Goal: Task Accomplishment & Management: Manage account settings

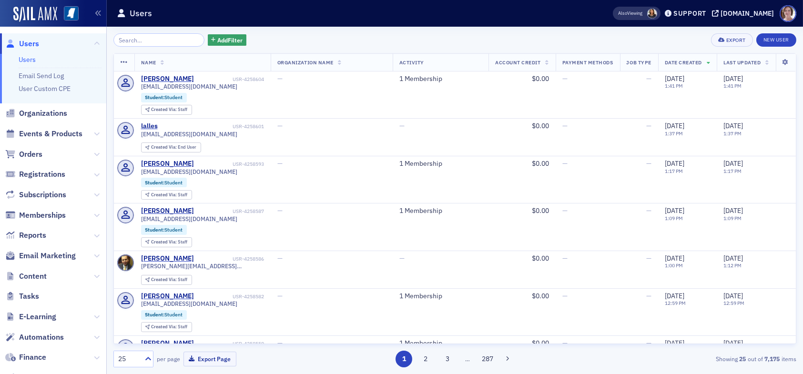
click at [26, 60] on link "Users" at bounding box center [27, 59] width 17 height 9
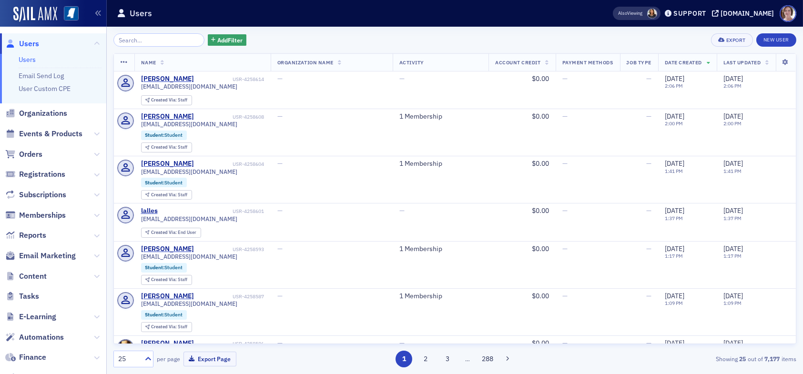
click at [344, 42] on div "Add Filter Export New User" at bounding box center [454, 39] width 683 height 13
click at [51, 129] on span "Events & Products" at bounding box center [50, 134] width 63 height 10
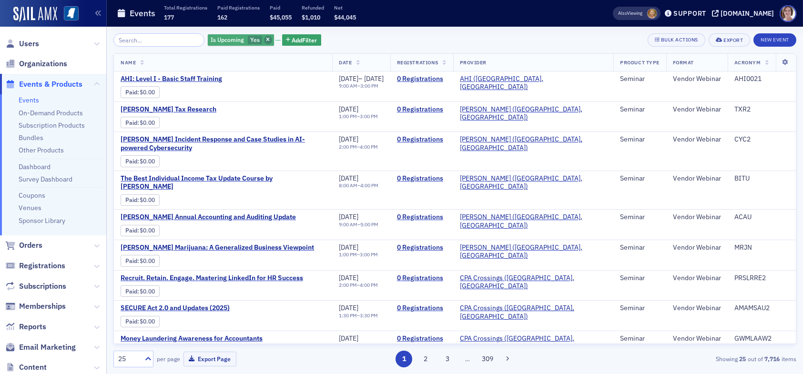
click at [266, 39] on icon "button" at bounding box center [268, 40] width 4 height 5
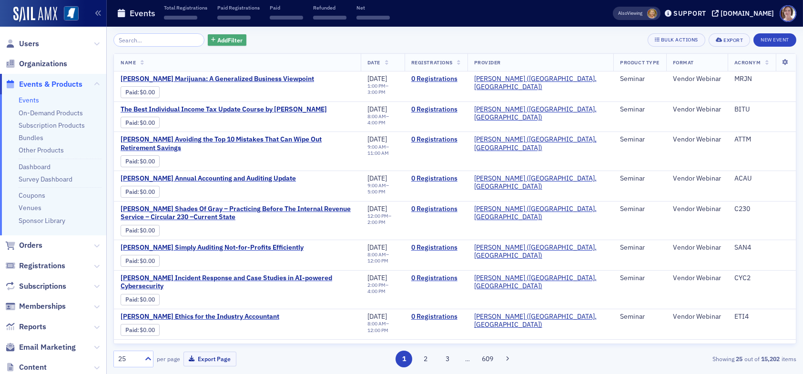
click at [225, 41] on span "Add Filter" at bounding box center [229, 40] width 25 height 9
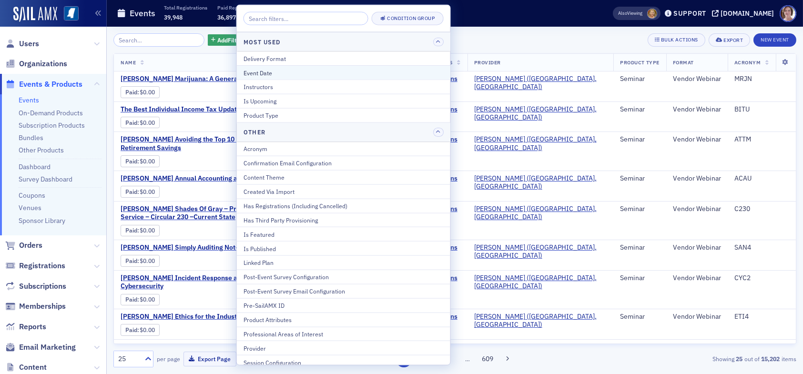
click at [279, 72] on div "Event Date" at bounding box center [344, 72] width 200 height 9
select select "8"
select select "2025"
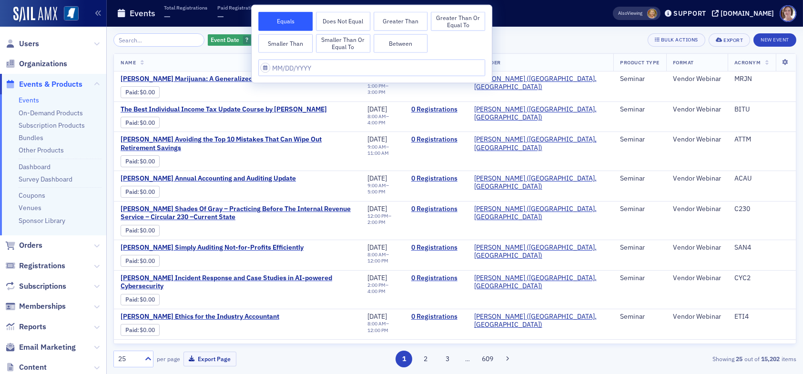
click at [404, 46] on button "Between" at bounding box center [401, 43] width 54 height 19
select select "8"
select select "2025"
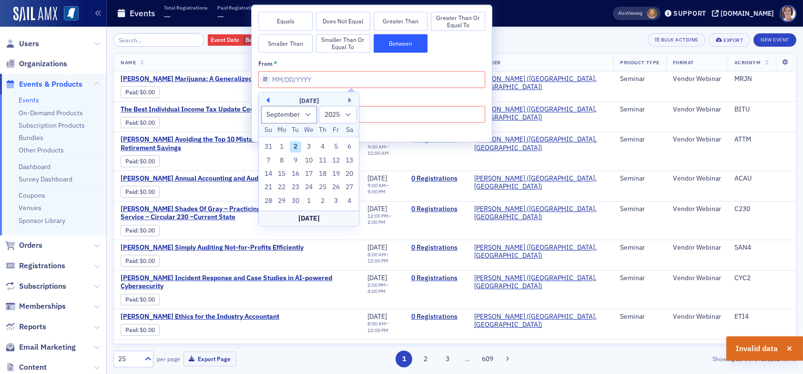
click at [269, 101] on button "Previous Month" at bounding box center [267, 100] width 6 height 6
select select "7"
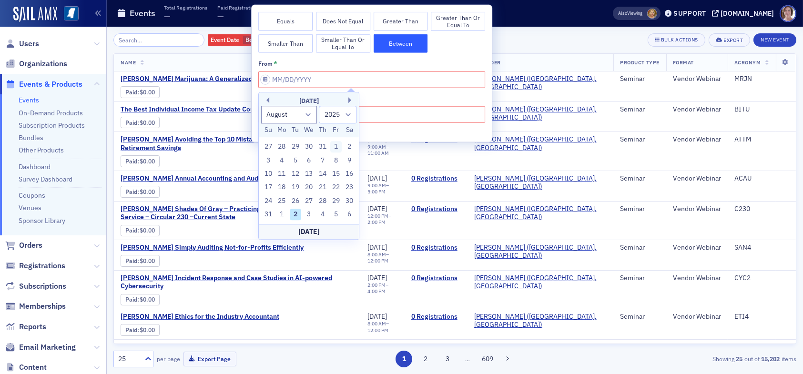
click at [334, 148] on div "1" at bounding box center [335, 146] width 11 height 11
type input "08/01/2025"
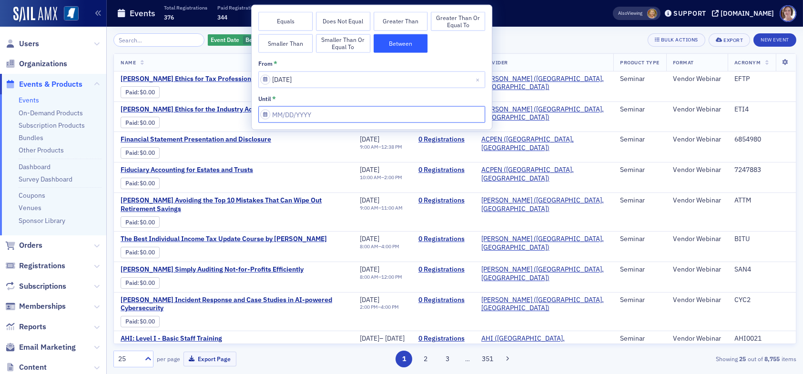
click at [334, 113] on input "from *" at bounding box center [371, 114] width 227 height 17
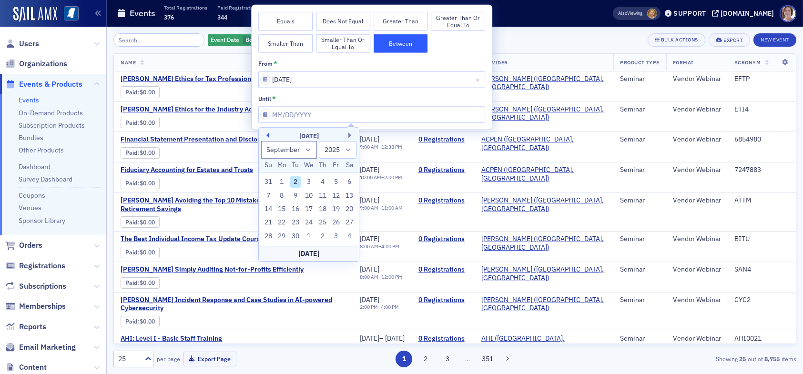
click at [267, 133] on button "Previous Month" at bounding box center [267, 136] width 6 height 6
select select "7"
click at [269, 248] on div "31" at bounding box center [268, 249] width 11 height 11
type input "08/31/2025"
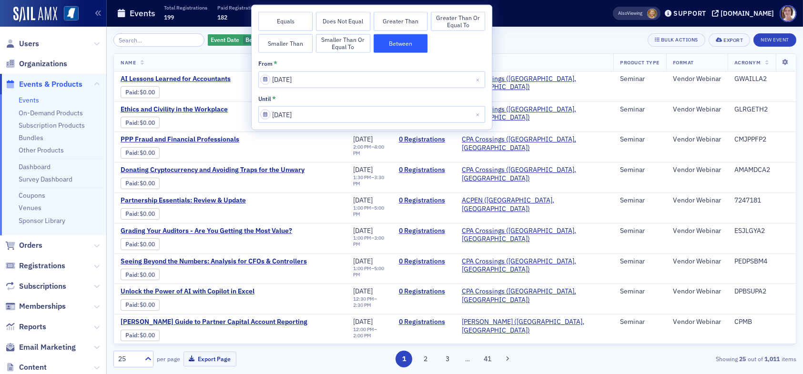
click at [524, 36] on div "Event Date Between : 8/1/2025 – 8/31/2025 Add Filter Bulk Actions Export New Ev…" at bounding box center [454, 39] width 683 height 13
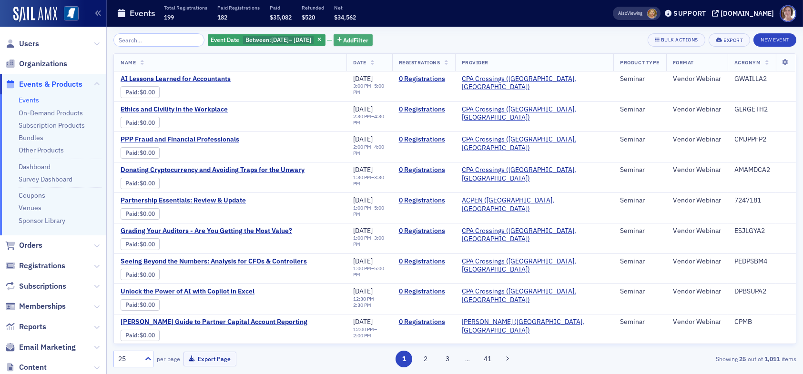
click at [361, 37] on span "Add Filter" at bounding box center [356, 40] width 25 height 9
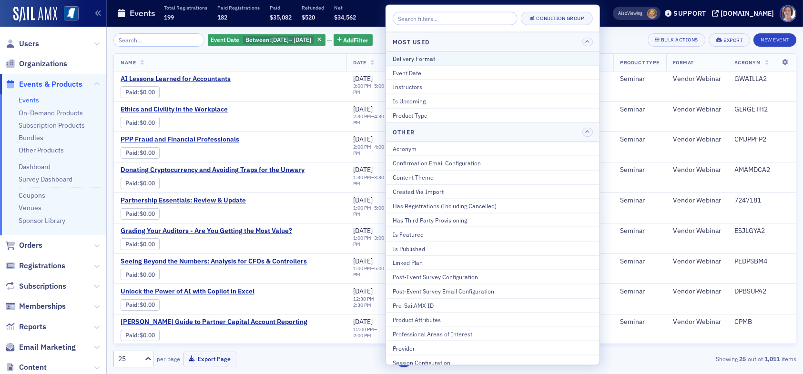
click at [425, 57] on div "Delivery Format" at bounding box center [493, 58] width 200 height 9
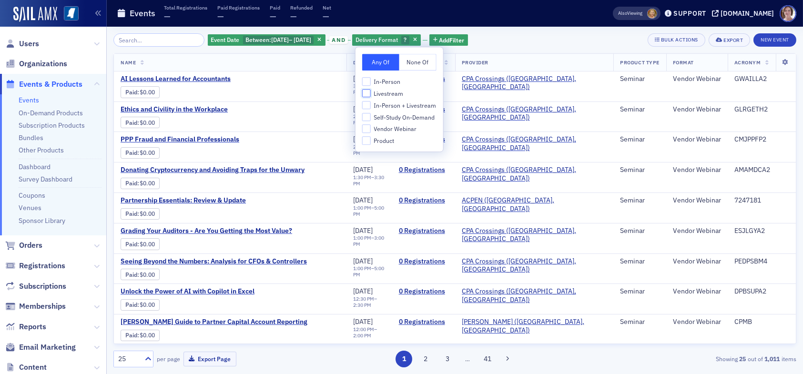
click at [367, 92] on input "Livestream" at bounding box center [366, 93] width 9 height 9
checkbox input "true"
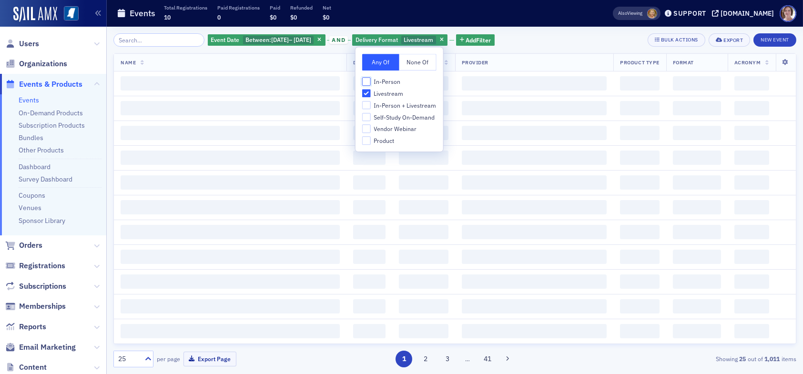
drag, startPoint x: 366, startPoint y: 78, endPoint x: 371, endPoint y: 94, distance: 16.9
click at [368, 83] on input "In-Person" at bounding box center [366, 81] width 9 height 9
checkbox input "true"
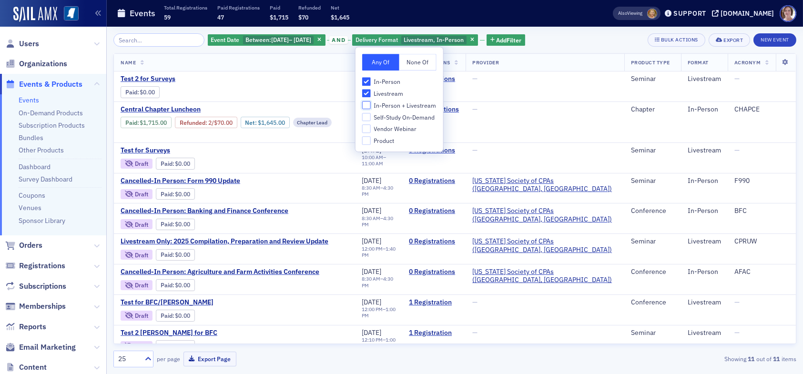
click at [370, 105] on input "In-Person + Livestream" at bounding box center [366, 105] width 9 height 9
checkbox input "true"
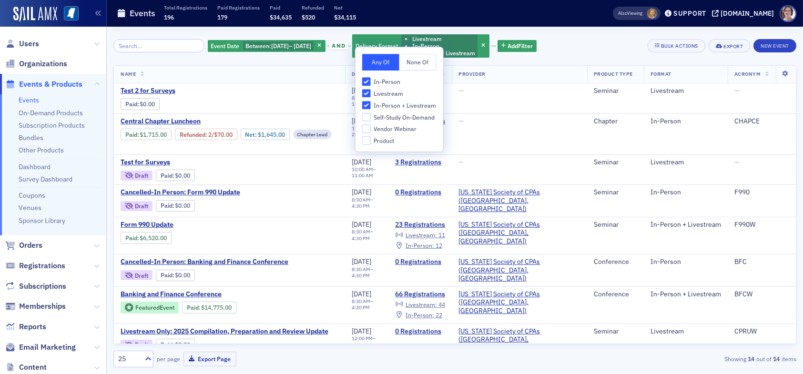
click at [579, 35] on div "Event Date Between : 8/1/2025 – 8/31/2025 and Delivery Format Livestream In-Per…" at bounding box center [454, 45] width 683 height 25
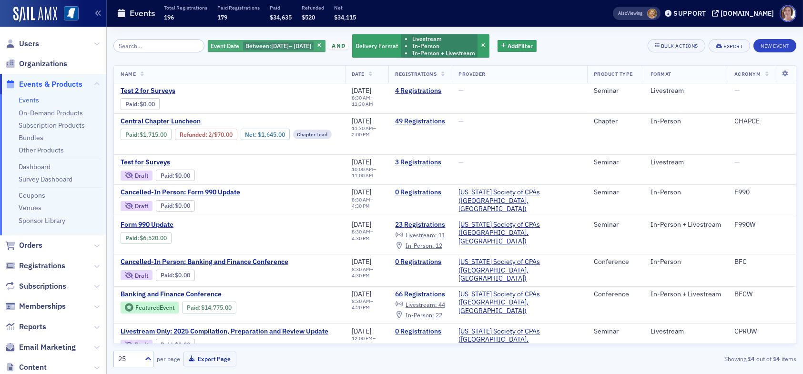
click at [311, 48] on span "8/31/2025" at bounding box center [303, 46] width 18 height 8
select select "7"
select select "2025"
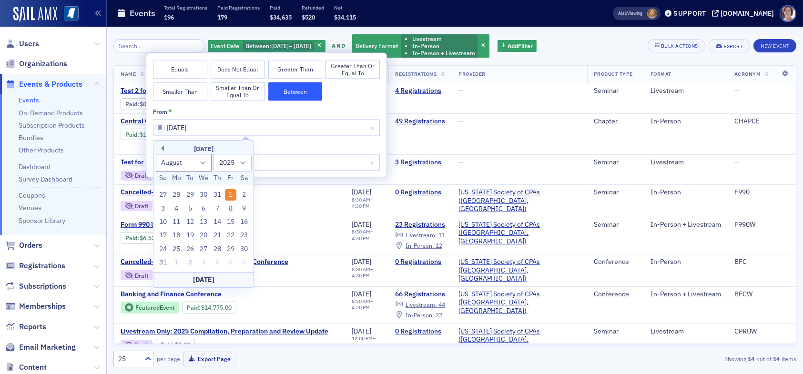
click at [570, 44] on div "Event Date Between : 8/1/2025 – 8/31/2025 and Delivery Format Livestream In-Per…" at bounding box center [454, 45] width 683 height 25
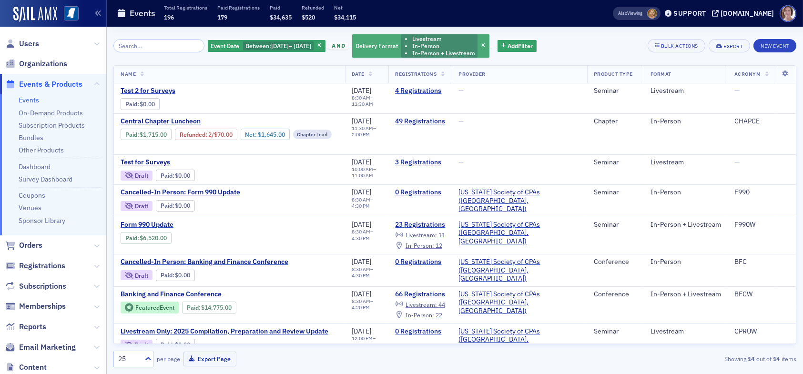
click at [463, 48] on li "In-Person" at bounding box center [443, 45] width 63 height 7
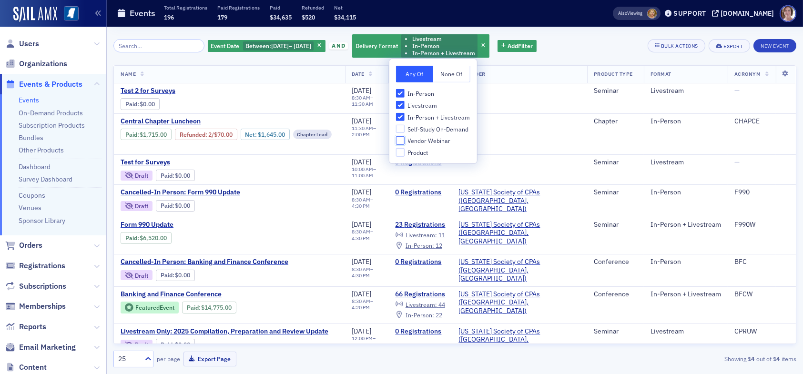
drag, startPoint x: 401, startPoint y: 140, endPoint x: 408, endPoint y: 130, distance: 13.0
click at [401, 139] on input "Vendor Webinar" at bounding box center [400, 140] width 9 height 9
checkbox input "true"
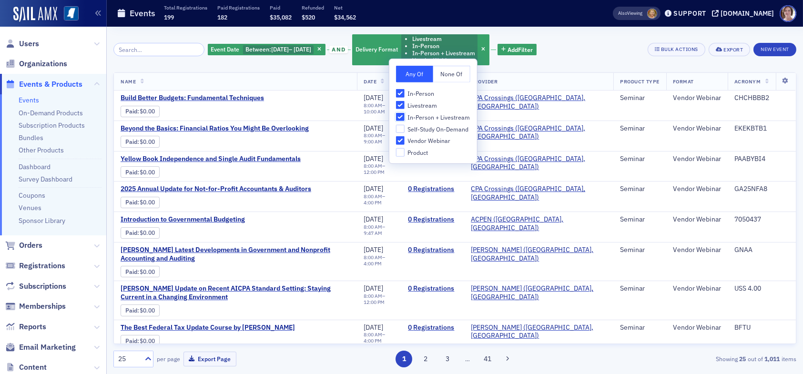
drag, startPoint x: 401, startPoint y: 116, endPoint x: 401, endPoint y: 105, distance: 11.0
click at [401, 115] on input "In-Person + Livestream" at bounding box center [400, 117] width 9 height 9
checkbox input "false"
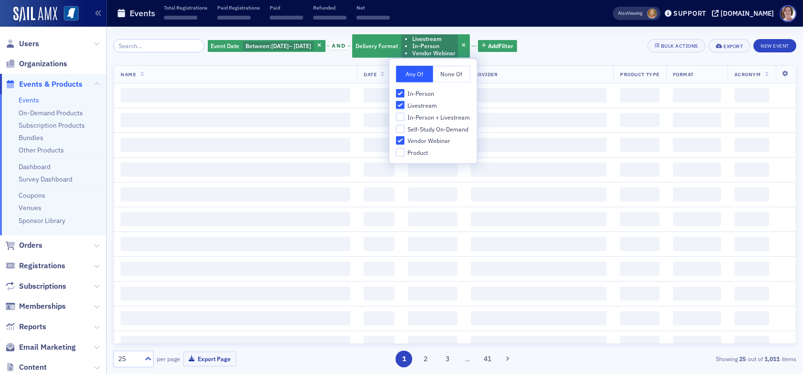
drag, startPoint x: 401, startPoint y: 104, endPoint x: 401, endPoint y: 90, distance: 13.8
click at [401, 101] on input "Livestream" at bounding box center [400, 105] width 9 height 9
checkbox input "false"
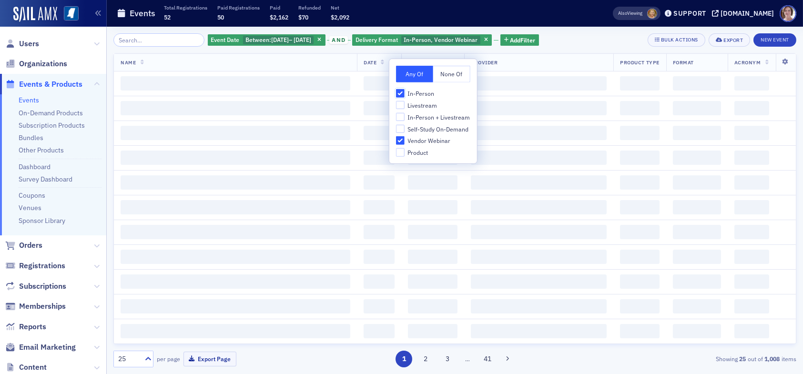
drag, startPoint x: 401, startPoint y: 92, endPoint x: 412, endPoint y: 80, distance: 16.6
click at [401, 90] on input "In-Person" at bounding box center [400, 93] width 9 height 9
checkbox input "false"
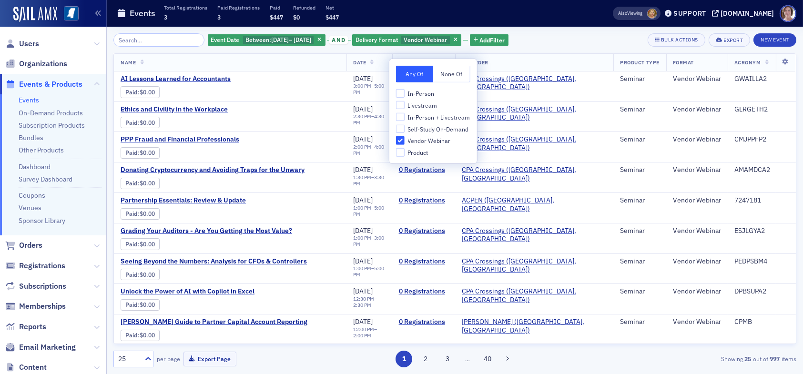
click at [561, 39] on div "Event Date Between : 8/1/2025 – 8/31/2025 and Delivery Format Vendor Webinar Ad…" at bounding box center [454, 39] width 683 height 13
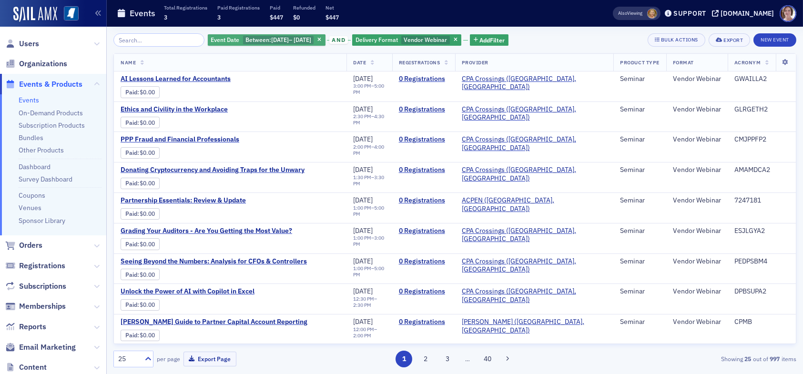
click at [286, 36] on span "8/1/2025" at bounding box center [280, 40] width 18 height 8
select select "7"
select select "2025"
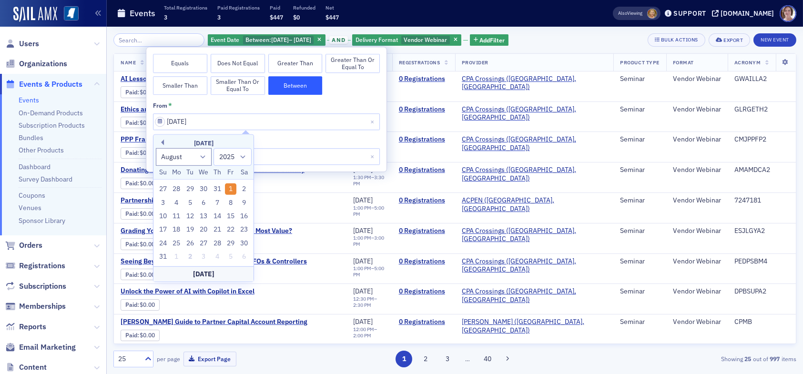
click at [292, 87] on button "Between" at bounding box center [295, 85] width 54 height 19
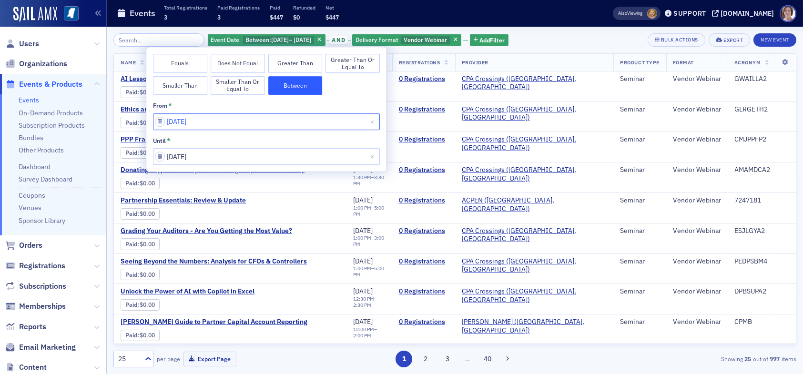
select select "7"
select select "2025"
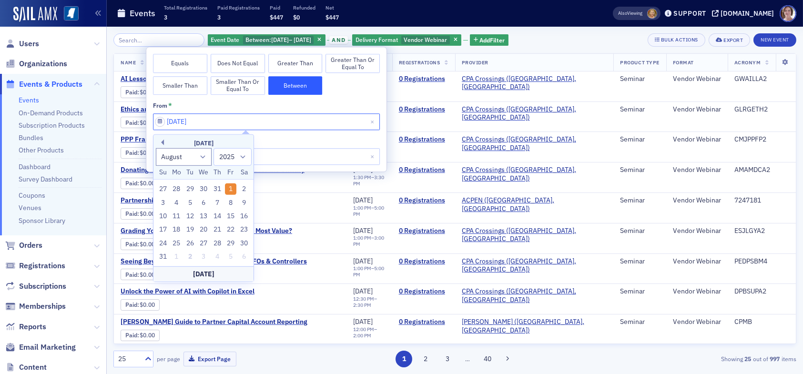
click at [207, 122] on input "08/01/2025" at bounding box center [266, 121] width 227 height 17
drag, startPoint x: 161, startPoint y: 143, endPoint x: 179, endPoint y: 155, distance: 22.0
click at [161, 143] on button "Previous Month" at bounding box center [161, 143] width 6 height 6
select select "6"
click at [191, 188] on div "1" at bounding box center [190, 189] width 11 height 11
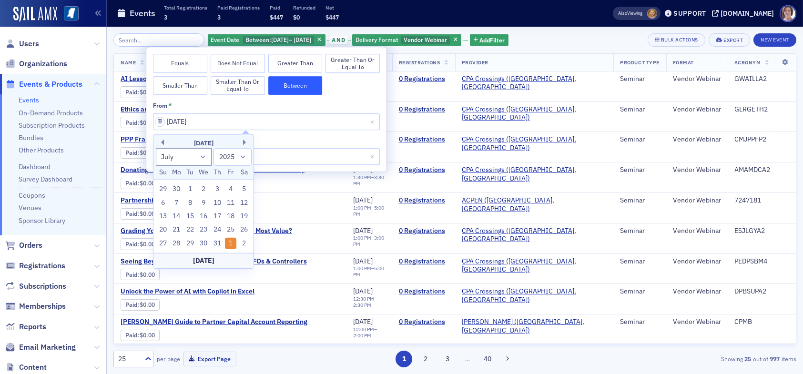
type input "07/01/2025"
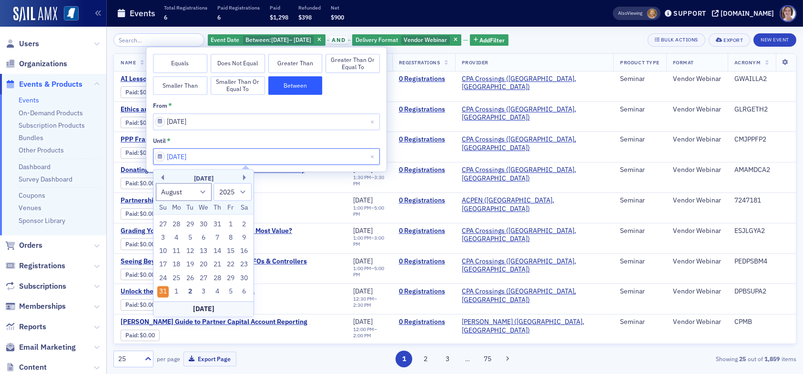
click at [215, 158] on input "08/31/2025" at bounding box center [266, 156] width 227 height 17
click at [163, 178] on button "Previous Month" at bounding box center [161, 178] width 6 height 6
select select "6"
click at [216, 274] on div "31" at bounding box center [217, 278] width 11 height 11
type input "07/31/2025"
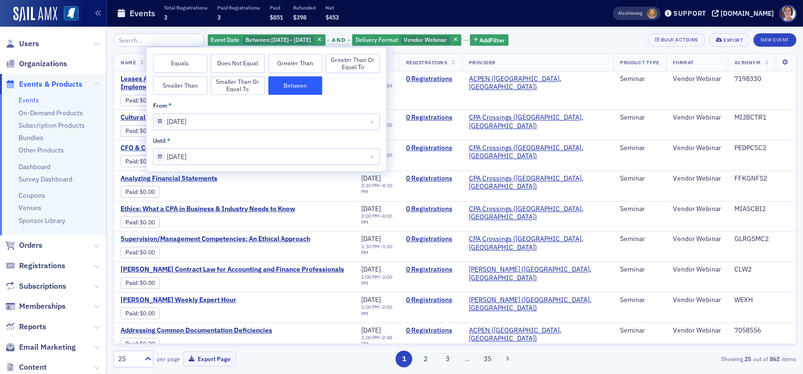
click at [551, 38] on div "Event Date Between : 7/1/2025 – 7/31/2025 and Delivery Format Vendor Webinar Ad…" at bounding box center [454, 39] width 683 height 13
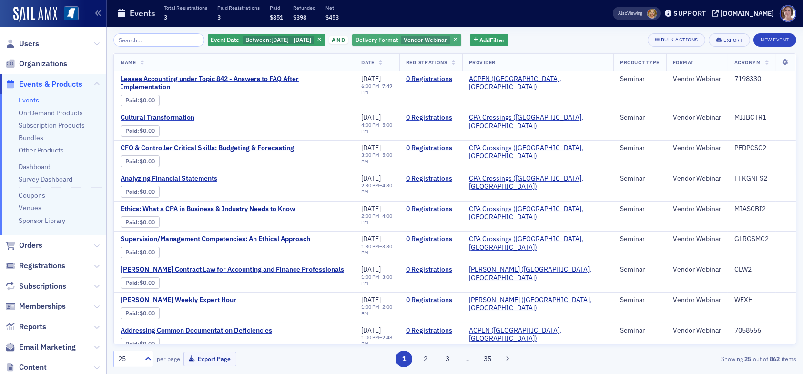
click at [447, 41] on span "Vendor Webinar" at bounding box center [425, 40] width 43 height 8
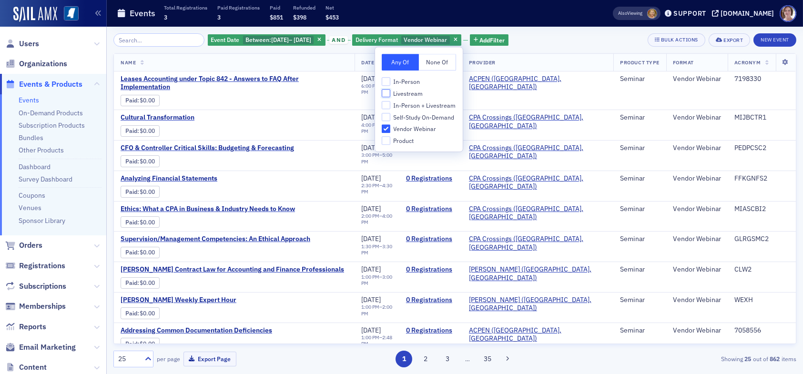
drag, startPoint x: 386, startPoint y: 92, endPoint x: 387, endPoint y: 102, distance: 9.6
click at [387, 92] on input "Livestream" at bounding box center [386, 93] width 9 height 9
checkbox input "true"
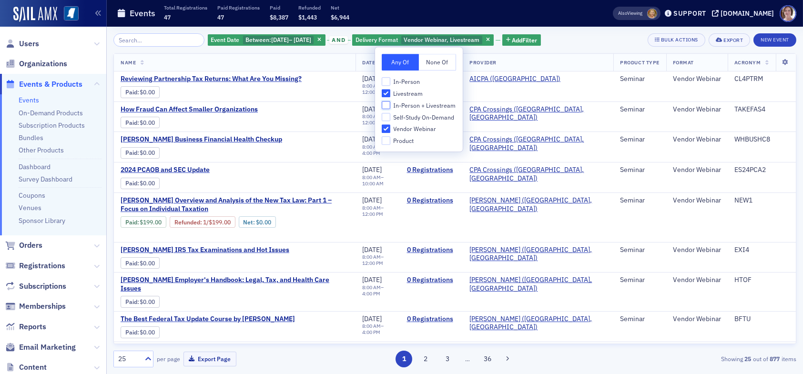
click at [387, 108] on input "In-Person + Livestream" at bounding box center [386, 105] width 9 height 9
checkbox input "true"
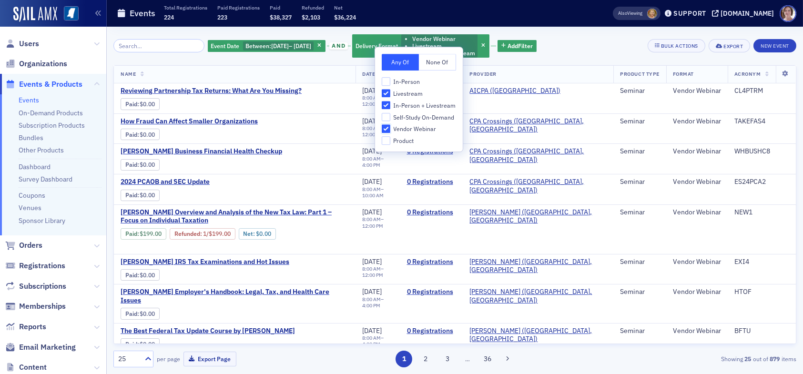
click at [387, 129] on input "Vendor Webinar" at bounding box center [386, 129] width 9 height 9
checkbox input "false"
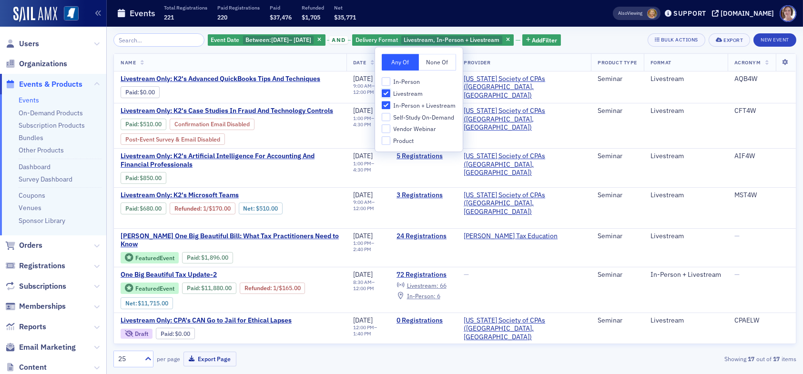
drag, startPoint x: 386, startPoint y: 93, endPoint x: 396, endPoint y: 85, distance: 12.5
click at [387, 93] on input "Livestream" at bounding box center [386, 93] width 9 height 9
checkbox input "false"
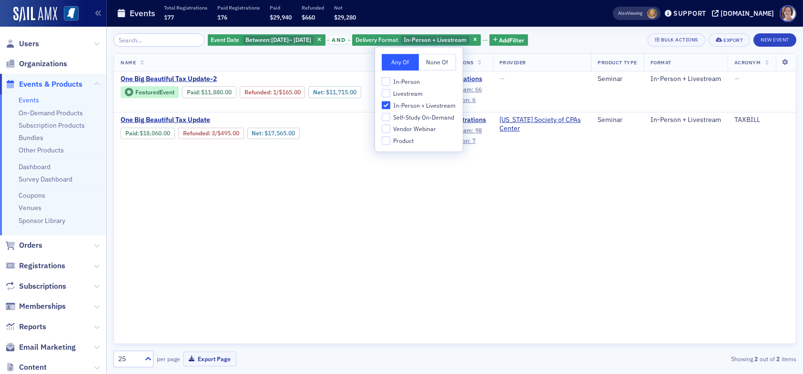
click at [560, 43] on div "Event Date Between : 7/1/2025 – 7/31/2025 and Delivery Format In-Person + Lives…" at bounding box center [454, 39] width 683 height 13
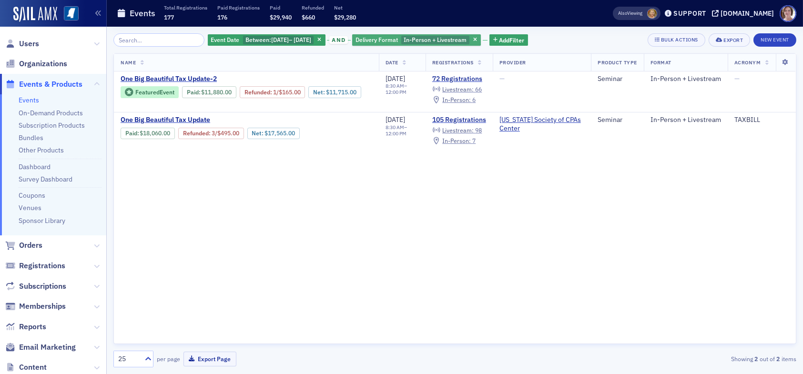
click at [442, 40] on span "In-Person + Livestream" at bounding box center [435, 40] width 63 height 8
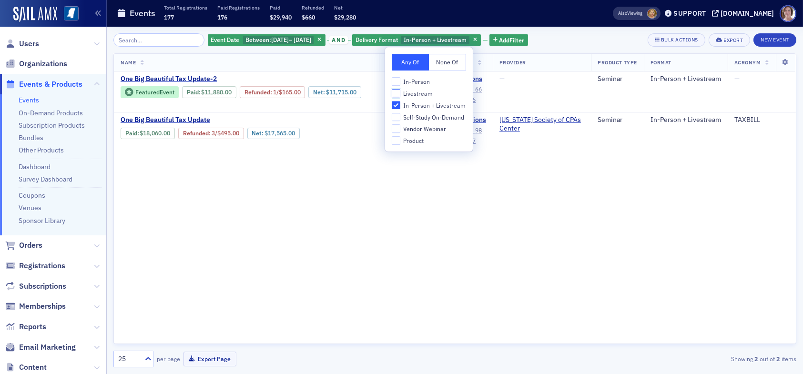
click at [395, 93] on input "Livestream" at bounding box center [396, 93] width 9 height 9
checkbox input "true"
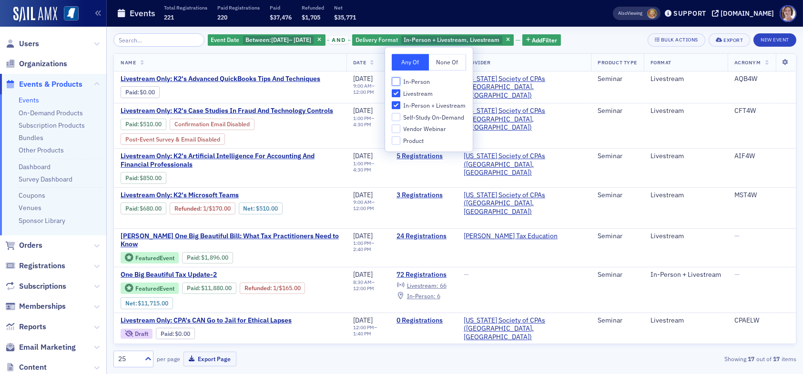
drag, startPoint x: 396, startPoint y: 80, endPoint x: 433, endPoint y: 75, distance: 37.5
click at [399, 80] on input "In-Person" at bounding box center [396, 81] width 9 height 9
checkbox input "true"
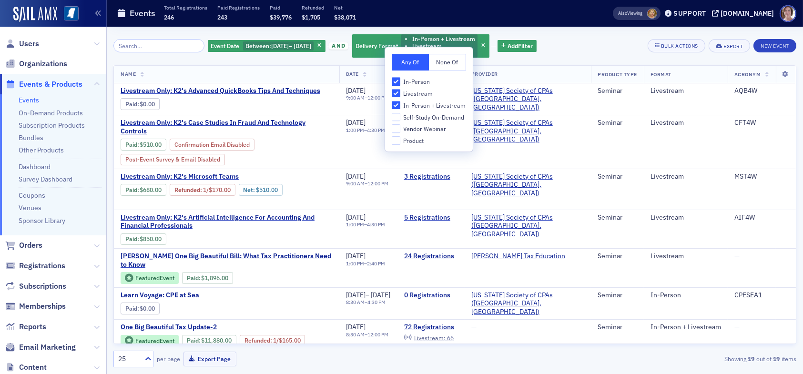
click at [576, 39] on div "Event Date Between : 7/1/2025 – 7/31/2025 and Delivery Format In-Person + Lives…" at bounding box center [454, 45] width 683 height 25
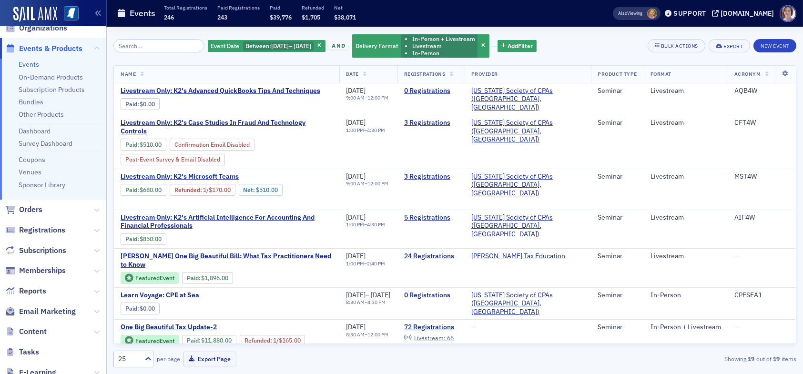
scroll to position [95, 0]
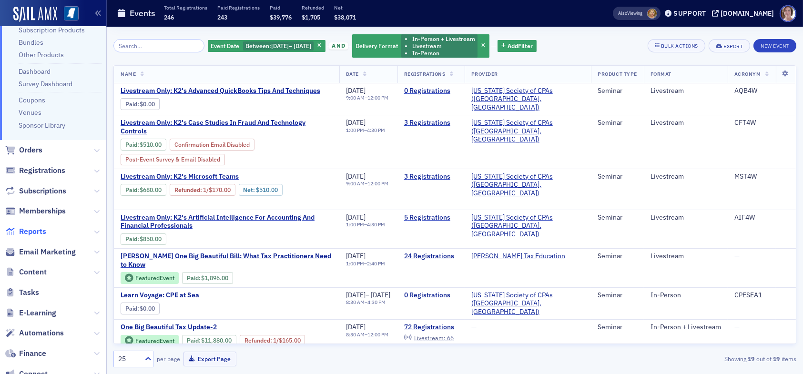
click at [30, 229] on span "Reports" at bounding box center [32, 231] width 27 height 10
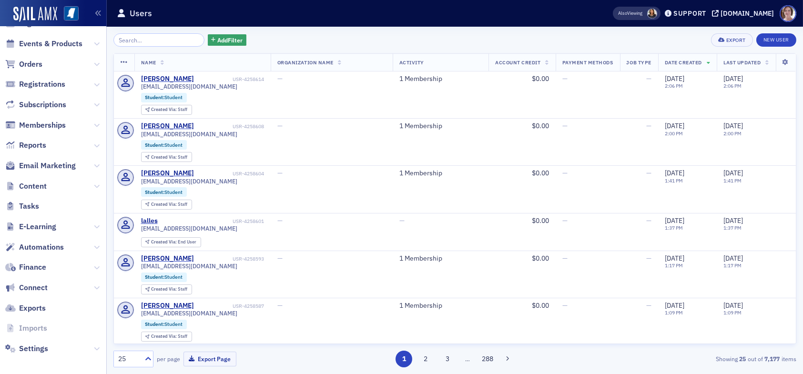
scroll to position [94, 0]
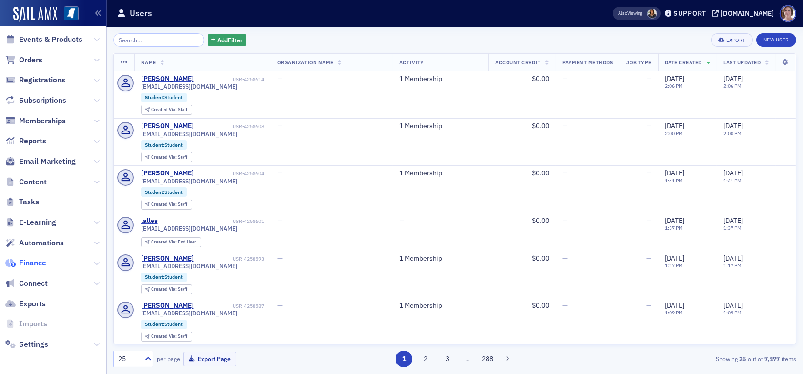
click at [27, 263] on span "Finance" at bounding box center [32, 263] width 27 height 10
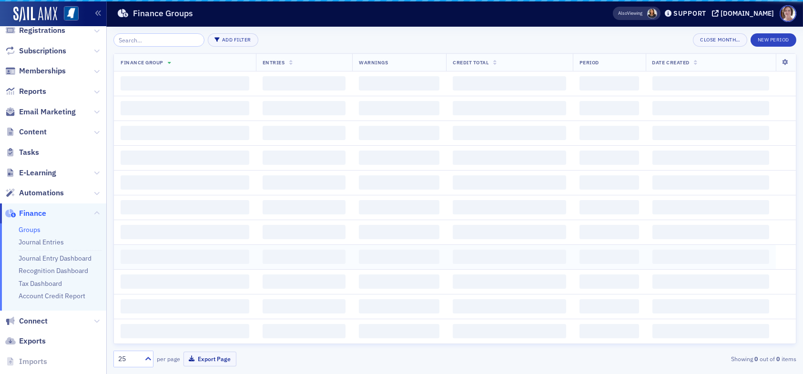
scroll to position [45, 0]
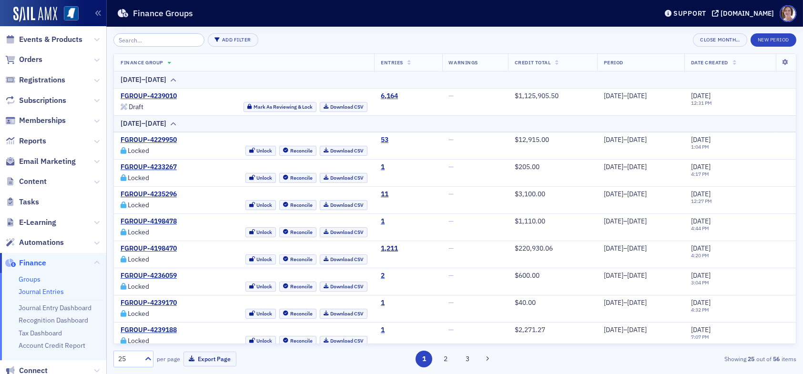
click at [50, 289] on link "Journal Entries" at bounding box center [41, 292] width 45 height 9
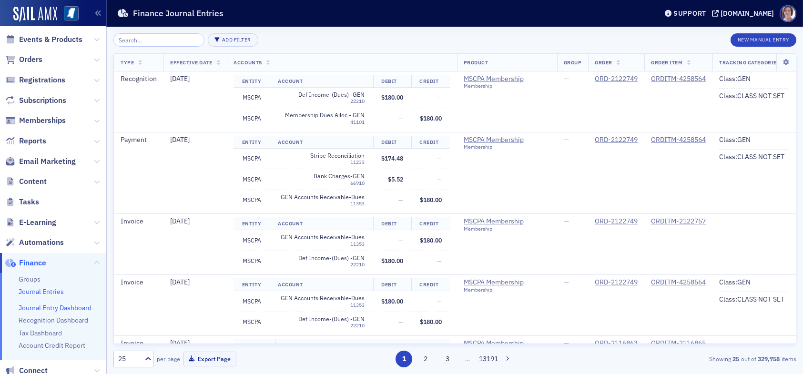
click at [46, 304] on link "Journal Entry Dashboard" at bounding box center [55, 308] width 73 height 9
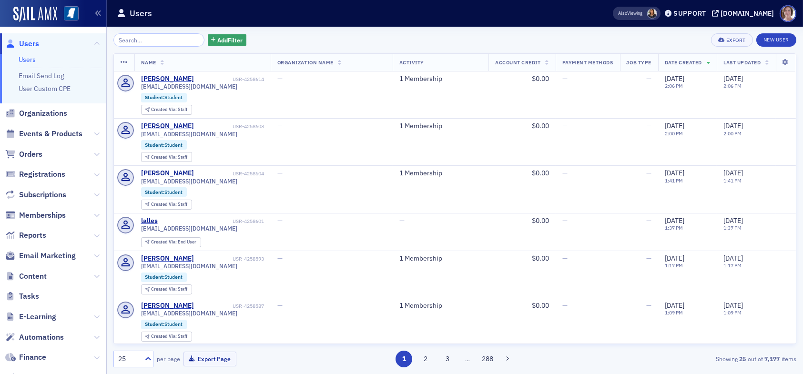
click at [141, 43] on input "search" at bounding box center [158, 39] width 91 height 13
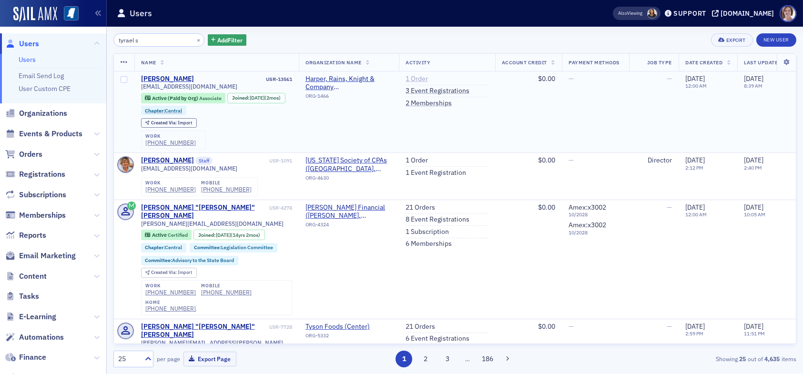
type input "tyrael s"
click at [412, 80] on link "1 Order" at bounding box center [417, 79] width 22 height 9
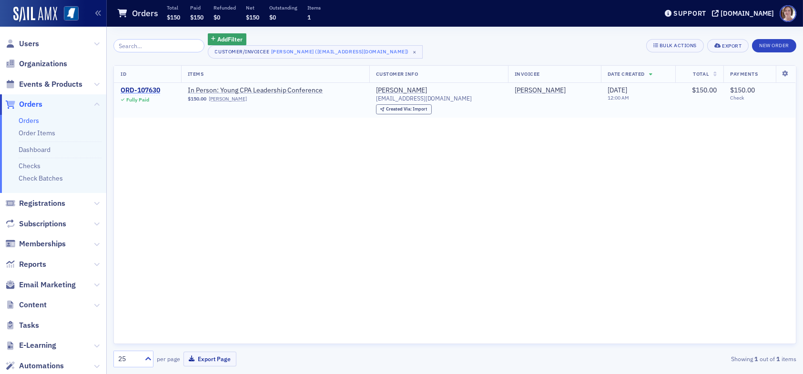
click at [143, 90] on div "ORD-107630" at bounding box center [141, 90] width 40 height 9
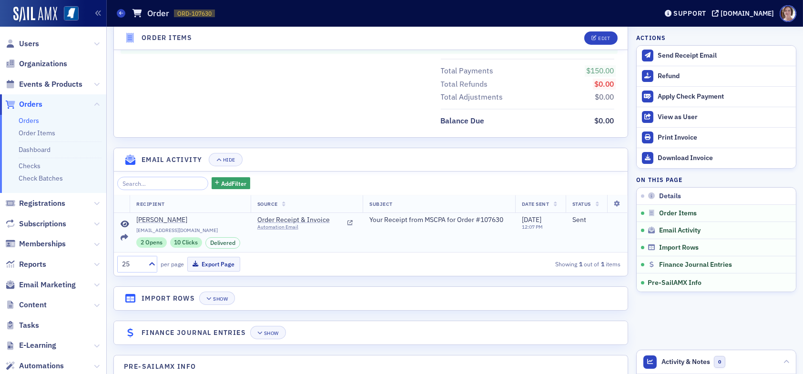
scroll to position [532, 0]
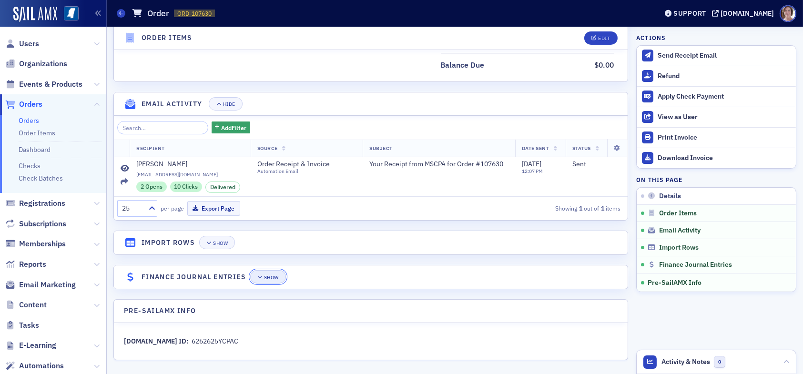
click at [272, 275] on div "Show" at bounding box center [271, 277] width 15 height 5
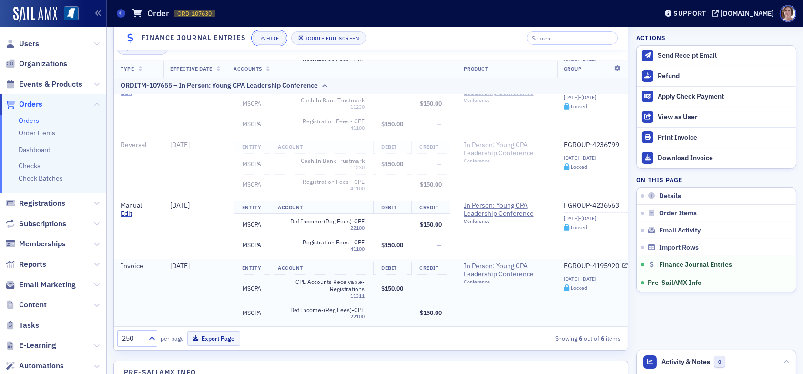
scroll to position [799, 0]
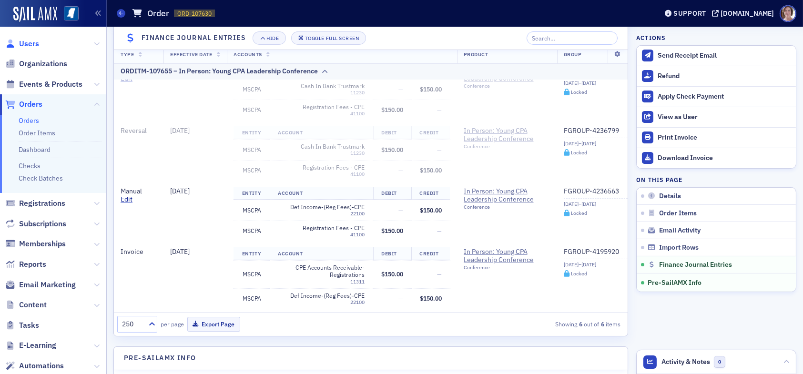
click at [34, 43] on span "Users" at bounding box center [29, 44] width 20 height 10
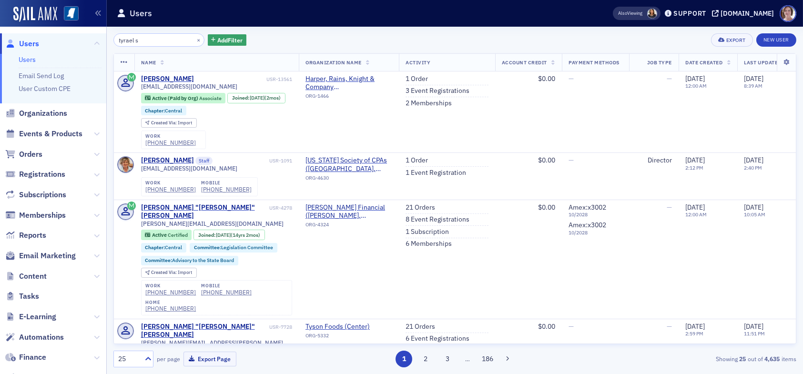
drag, startPoint x: 165, startPoint y: 41, endPoint x: 84, endPoint y: 37, distance: 81.1
click at [84, 37] on div "Users Users Email Send Log User Custom CPE Organizations Events & Products Orde…" at bounding box center [401, 187] width 803 height 374
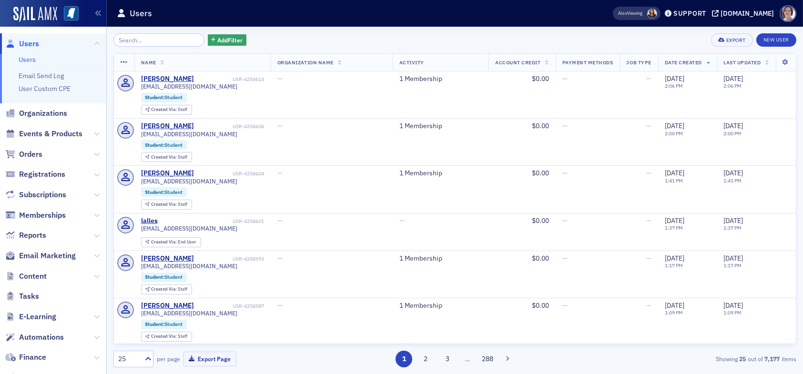
click at [410, 40] on div "Add Filter Export New User" at bounding box center [454, 39] width 683 height 13
click at [31, 150] on span "Orders" at bounding box center [30, 154] width 23 height 10
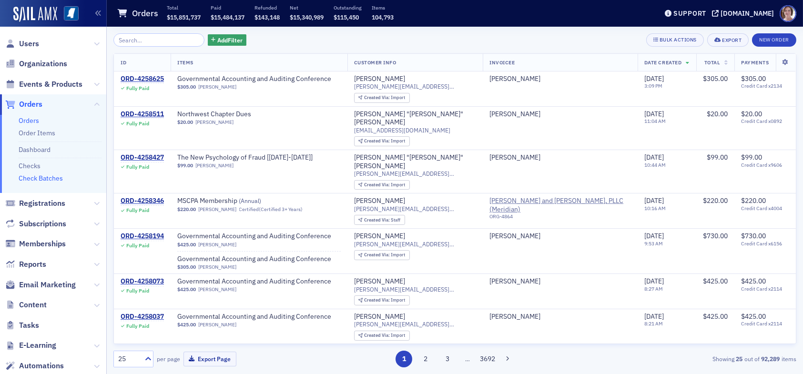
click at [52, 177] on link "Check Batches" at bounding box center [41, 178] width 44 height 9
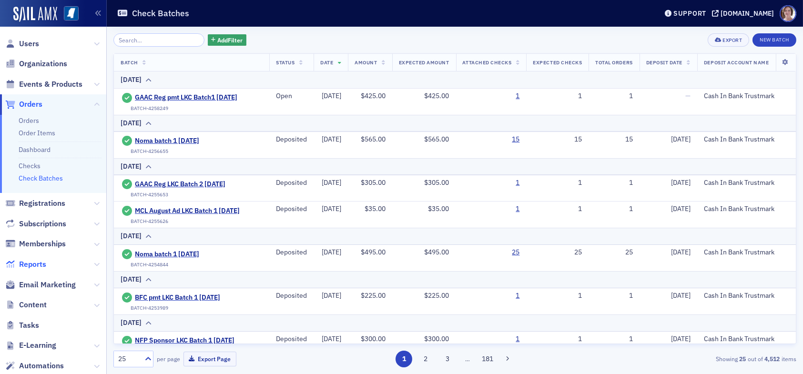
click at [34, 266] on span "Reports" at bounding box center [32, 264] width 27 height 10
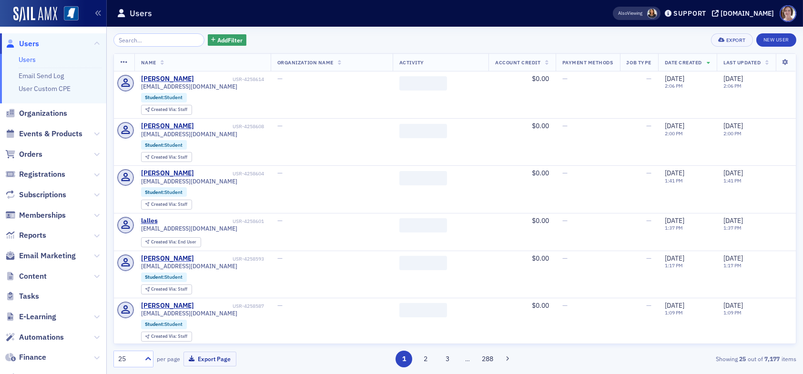
click at [142, 41] on input "search" at bounding box center [158, 39] width 91 height 13
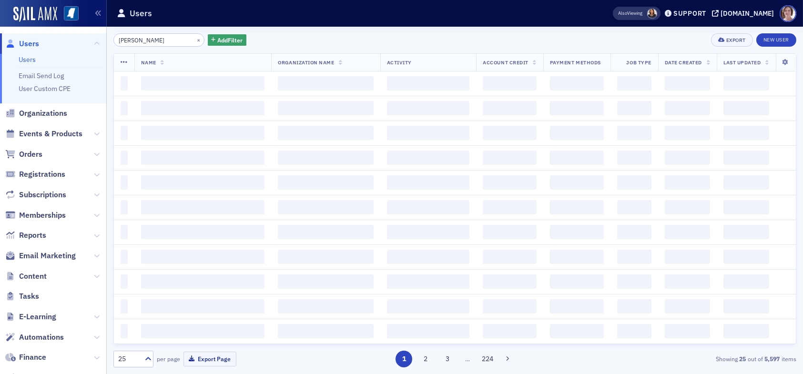
type input "tenecia carr"
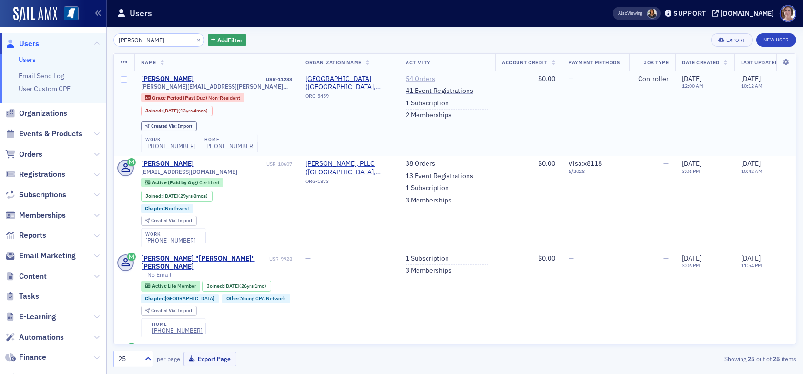
click at [415, 78] on link "54 Orders" at bounding box center [421, 79] width 30 height 9
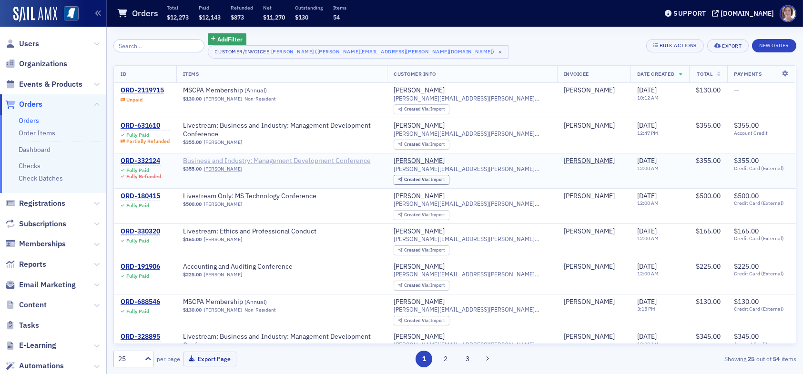
click at [233, 160] on span "Business and Industry: Management Development Conference" at bounding box center [277, 161] width 188 height 9
click at [26, 43] on span "Users" at bounding box center [29, 44] width 20 height 10
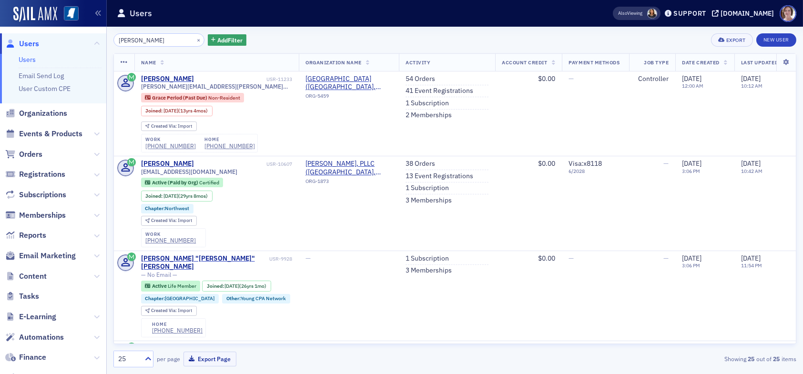
click at [506, 42] on div "tenecia carr × Add Filter Export New User" at bounding box center [454, 39] width 683 height 13
click at [423, 78] on link "54 Orders" at bounding box center [421, 79] width 30 height 9
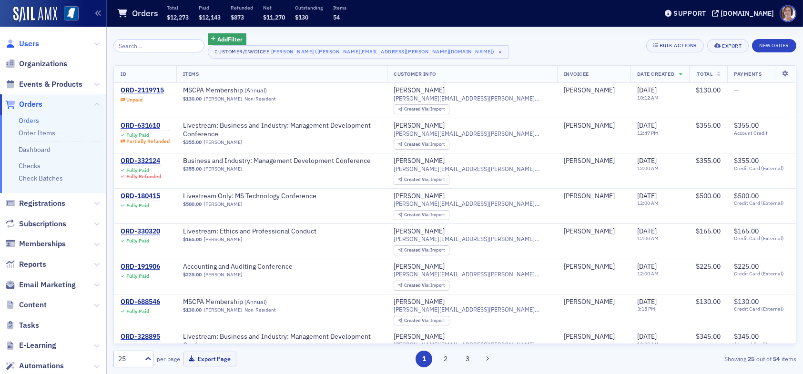
click at [32, 46] on span "Users" at bounding box center [29, 44] width 20 height 10
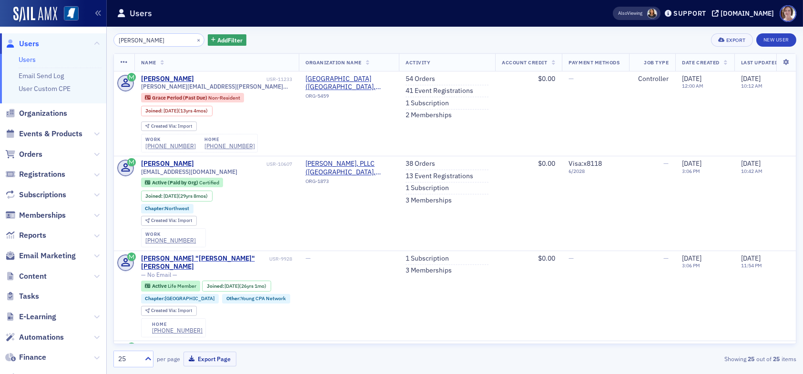
drag, startPoint x: 162, startPoint y: 41, endPoint x: 96, endPoint y: 38, distance: 66.3
click at [96, 38] on div "Users Users Email Send Log User Custom CPE Organizations Events & Products Orde…" at bounding box center [401, 187] width 803 height 374
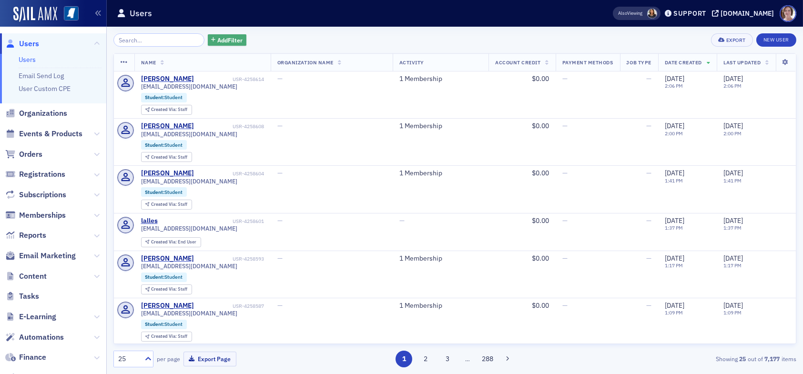
click at [217, 38] on span "Add Filter" at bounding box center [229, 40] width 25 height 9
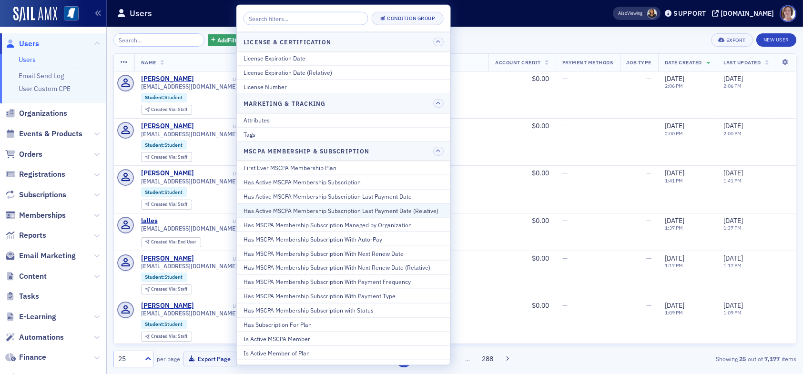
scroll to position [381, 0]
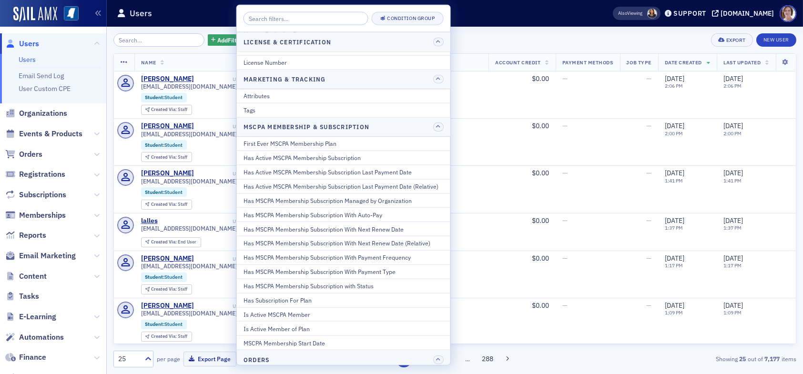
click at [483, 13] on div "Users" at bounding box center [350, 13] width 466 height 18
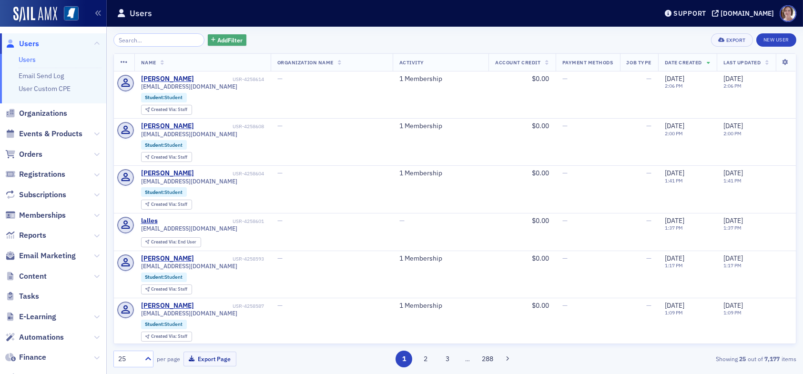
click at [223, 40] on span "Add Filter" at bounding box center [229, 40] width 25 height 9
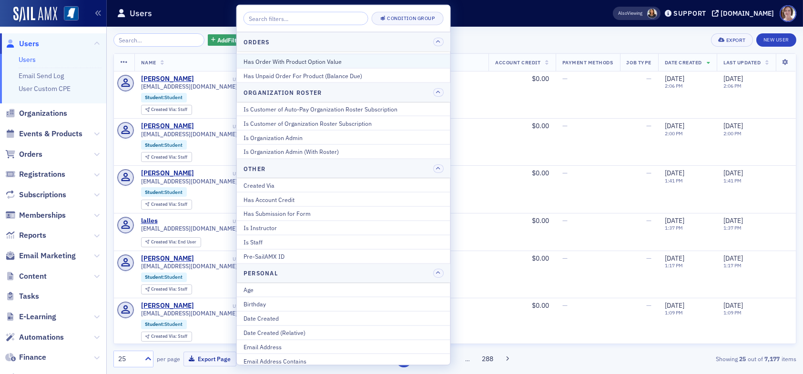
scroll to position [715, 0]
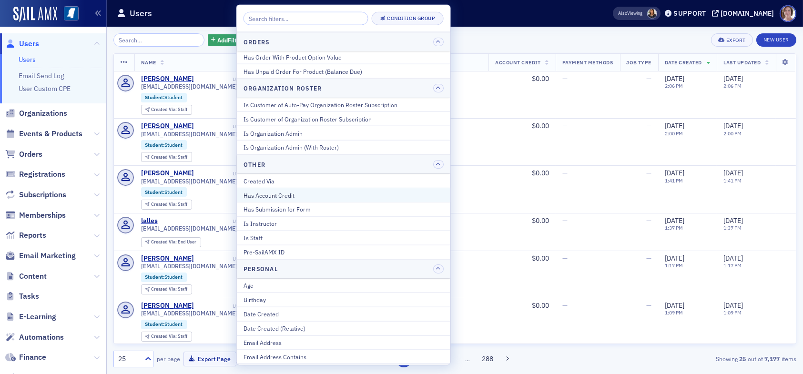
click at [286, 194] on div "Has Account Credit" at bounding box center [344, 195] width 200 height 9
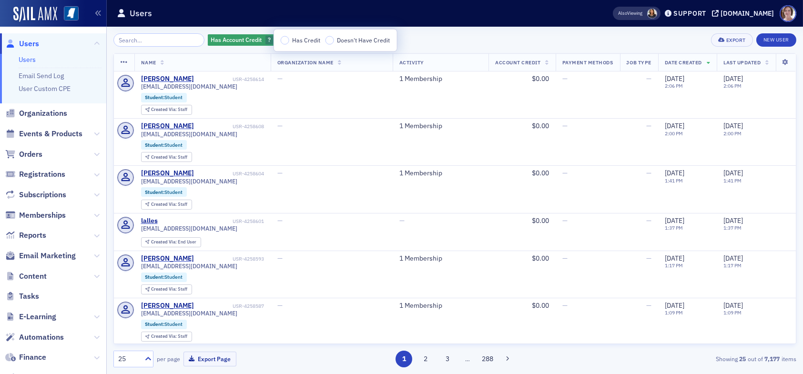
click at [286, 38] on input "Has Credit" at bounding box center [285, 40] width 9 height 9
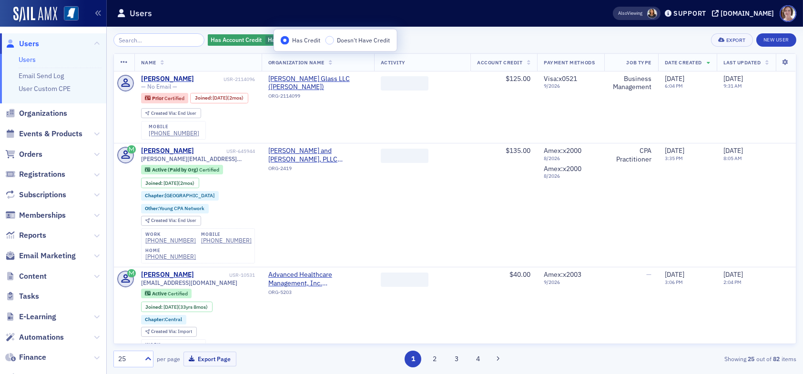
click at [450, 31] on div "Has Account Credit Has Credit Add Filter Export New User Name Organization Name…" at bounding box center [454, 201] width 683 height 348
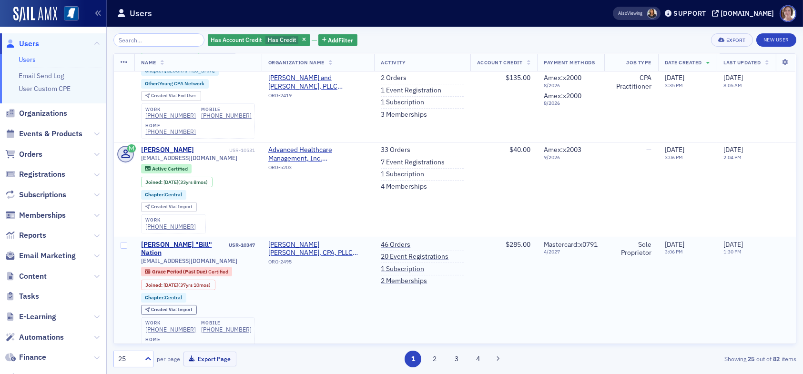
scroll to position [143, 0]
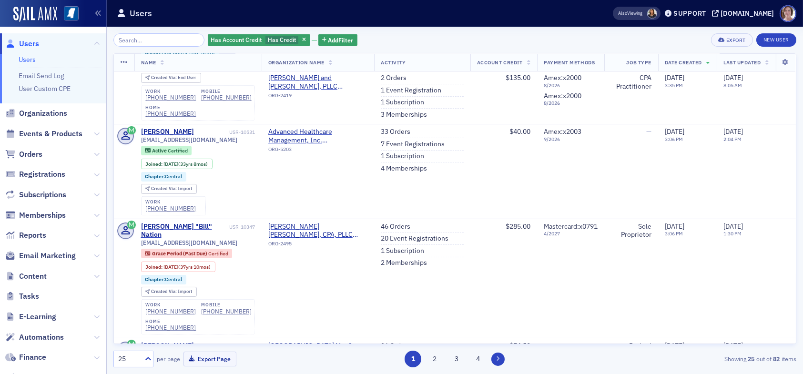
click at [497, 357] on icon at bounding box center [498, 359] width 4 height 6
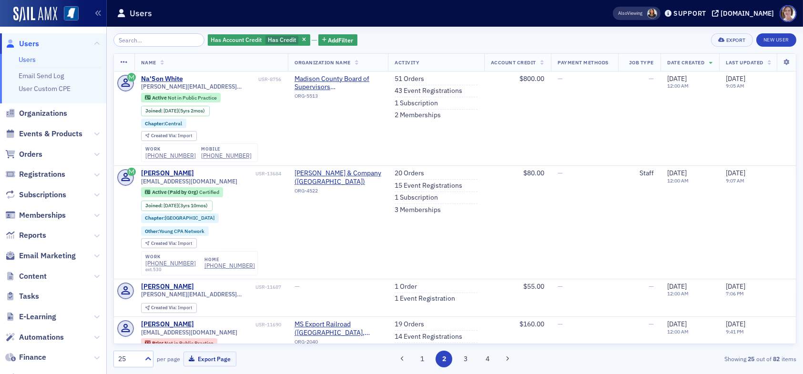
click at [738, 48] on div "Has Account Credit Has Credit Add Filter Export New User Name Organization Name…" at bounding box center [454, 200] width 683 height 334
click at [737, 44] on button "Export" at bounding box center [731, 39] width 41 height 13
click at [692, 69] on button "Export All ( 82 Users )" at bounding box center [702, 71] width 100 height 15
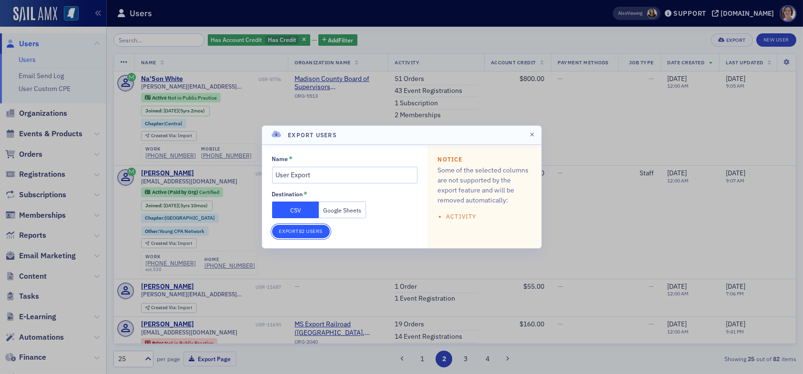
click at [324, 231] on button "Export 82 Users" at bounding box center [301, 231] width 58 height 13
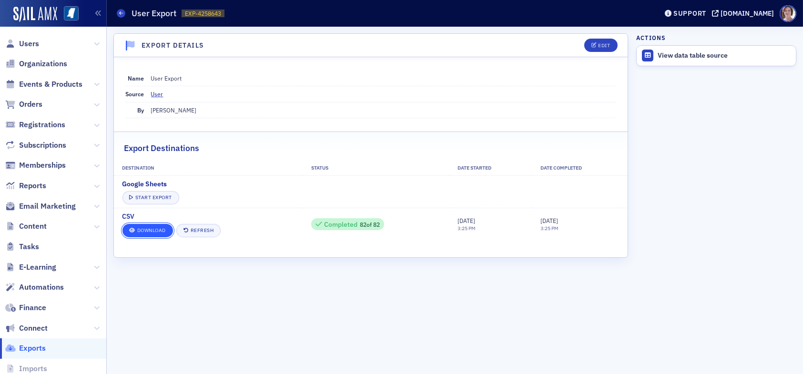
click at [152, 227] on link "Download" at bounding box center [148, 230] width 51 height 13
